Goal: Task Accomplishment & Management: Manage account settings

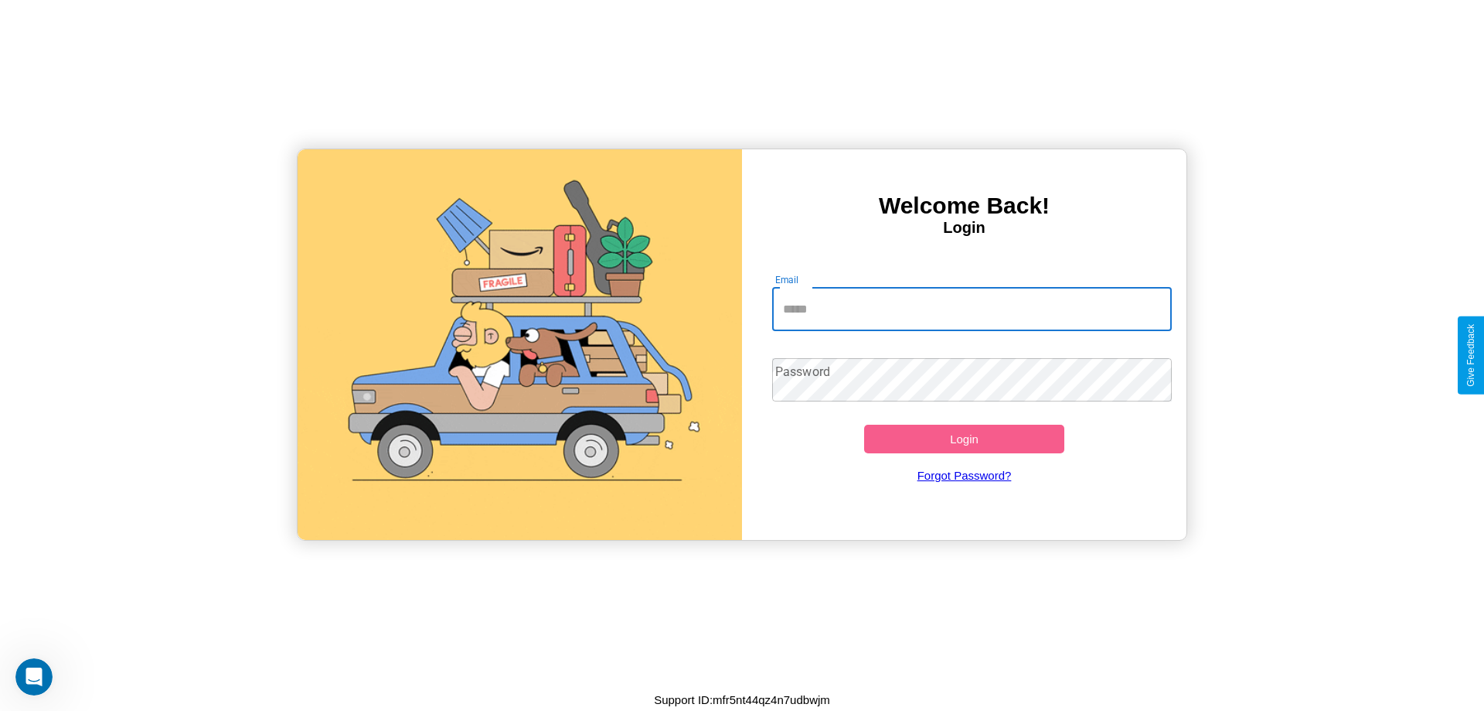
click at [972, 308] on input "Email" at bounding box center [972, 309] width 401 height 43
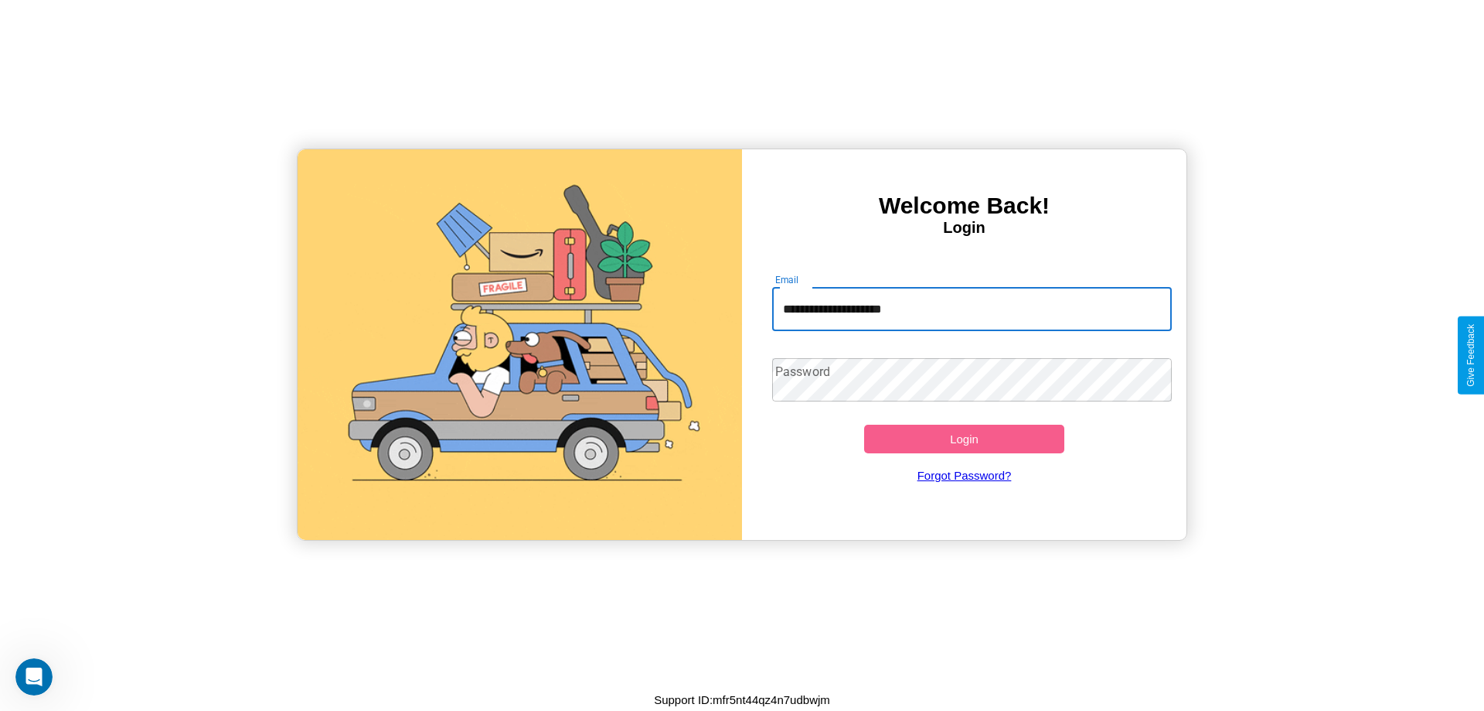
type input "**********"
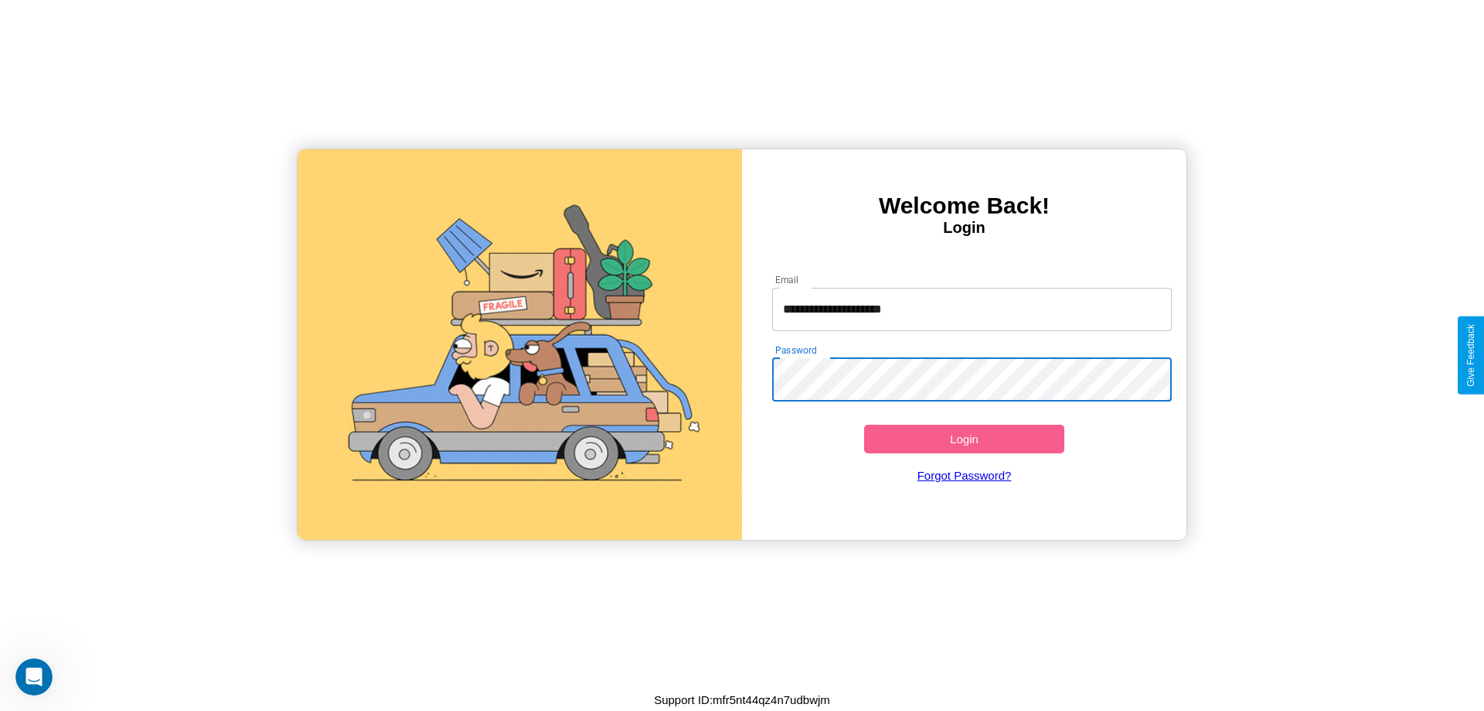
click at [964, 438] on button "Login" at bounding box center [964, 438] width 200 height 29
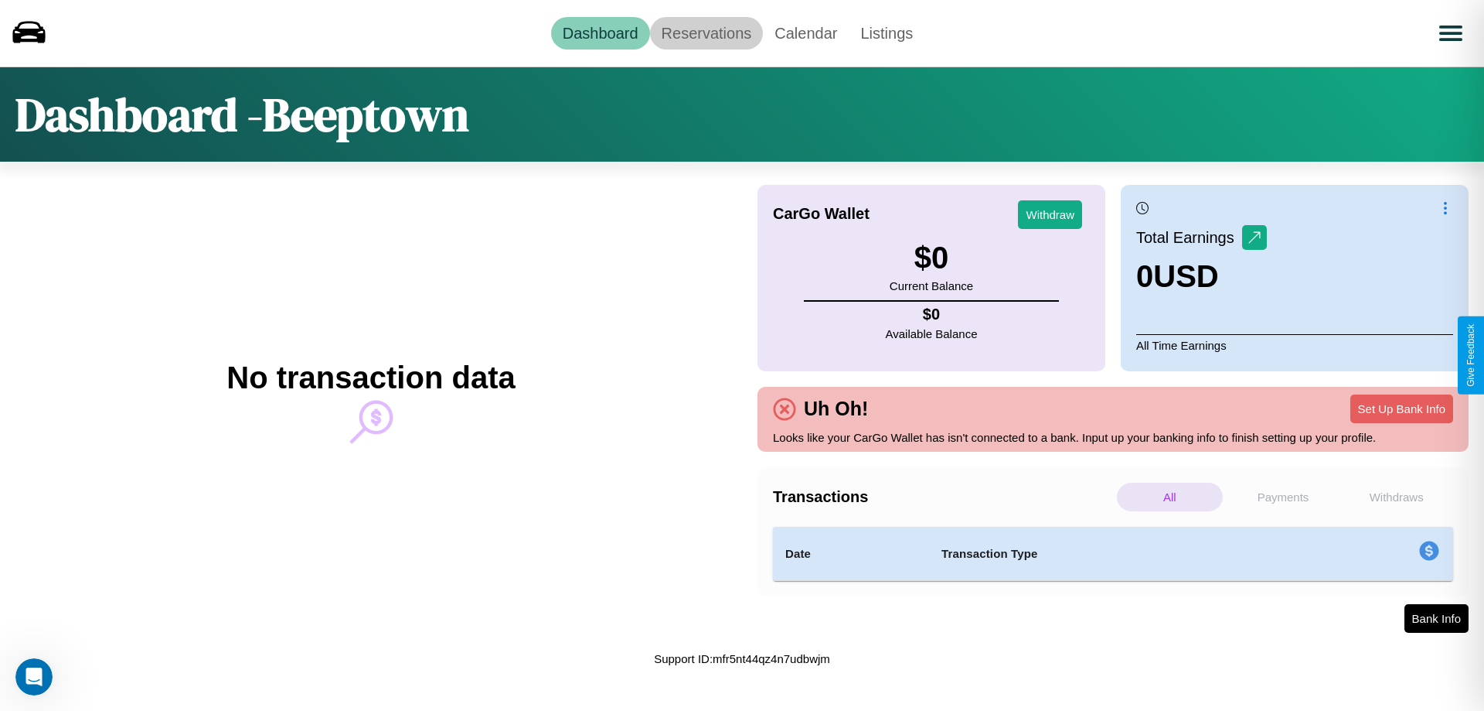
click at [706, 32] on link "Reservations" at bounding box center [707, 33] width 114 height 32
